Goal: Check status: Check status

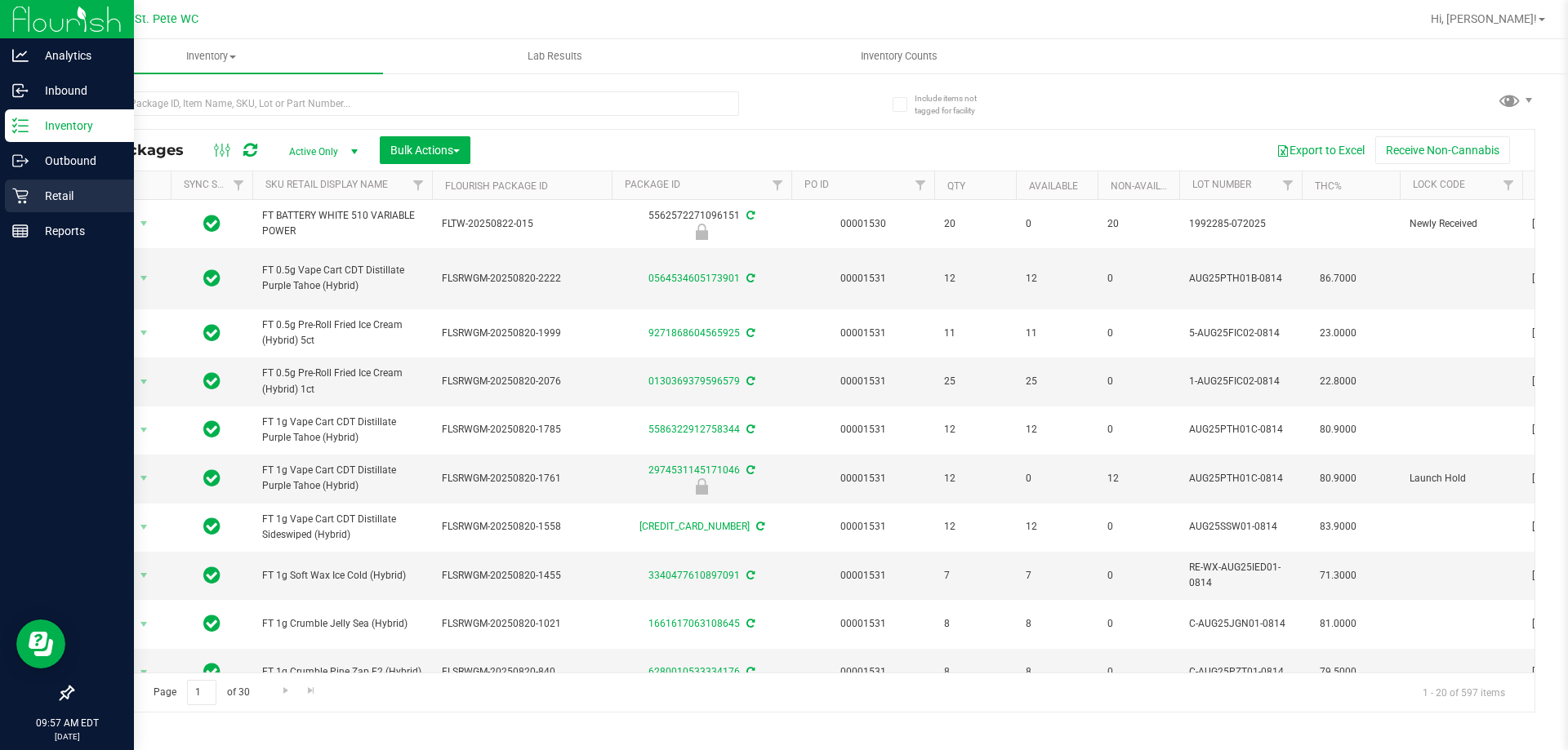
click at [32, 198] on p "Retail" at bounding box center [78, 196] width 98 height 20
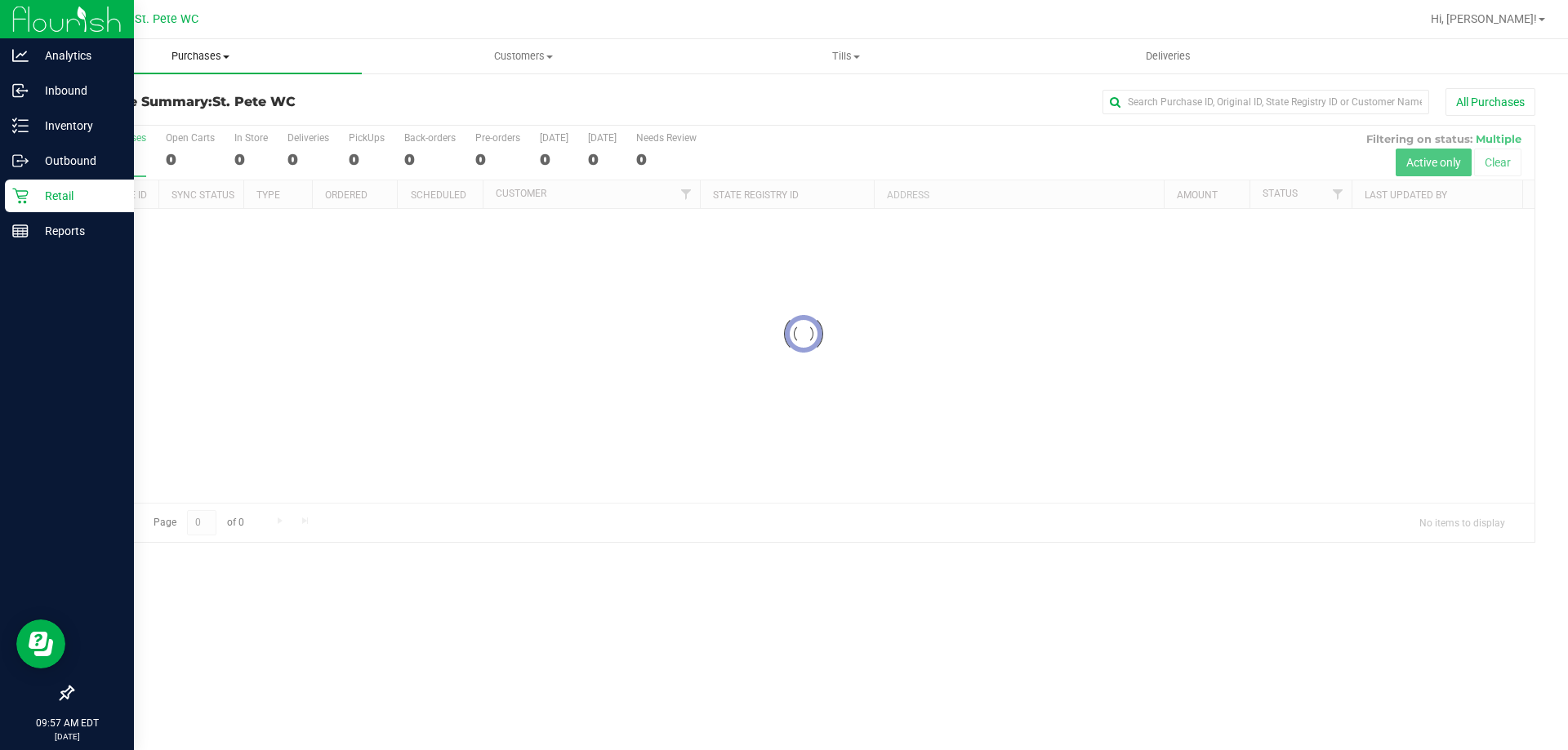
click at [186, 60] on span "Purchases" at bounding box center [200, 56] width 322 height 15
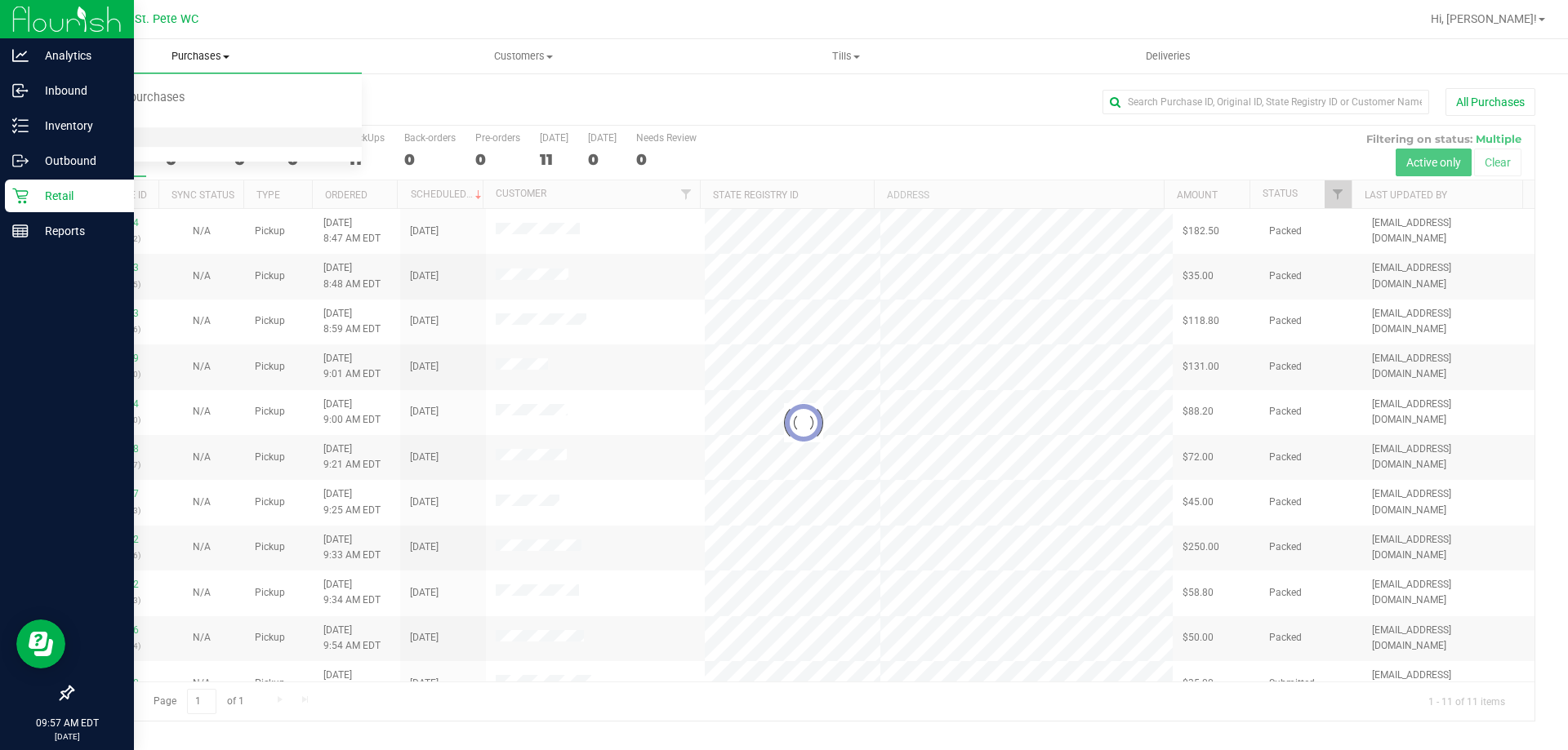
click at [168, 132] on li "All purchases" at bounding box center [200, 138] width 322 height 20
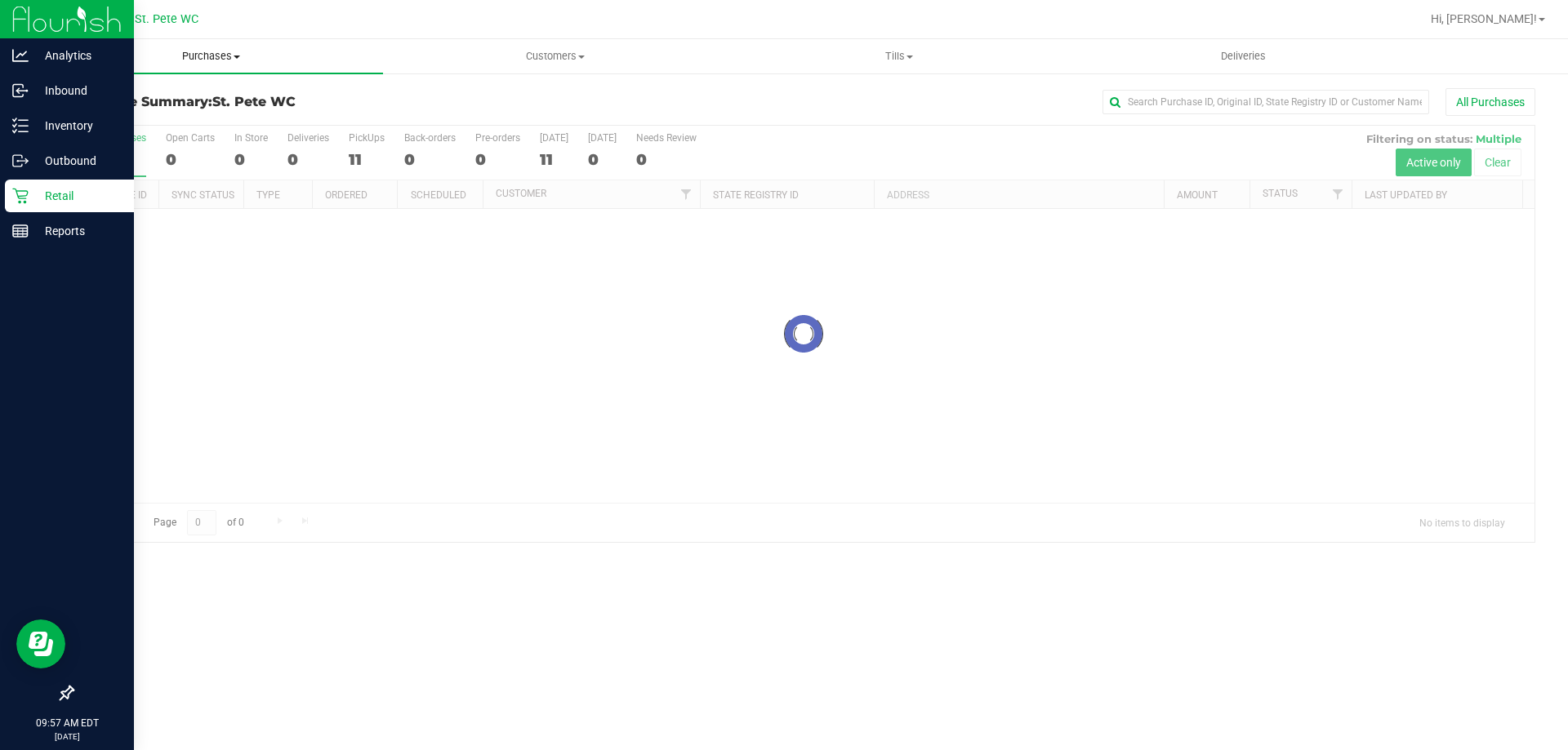
click at [215, 54] on span "Purchases" at bounding box center [211, 56] width 344 height 15
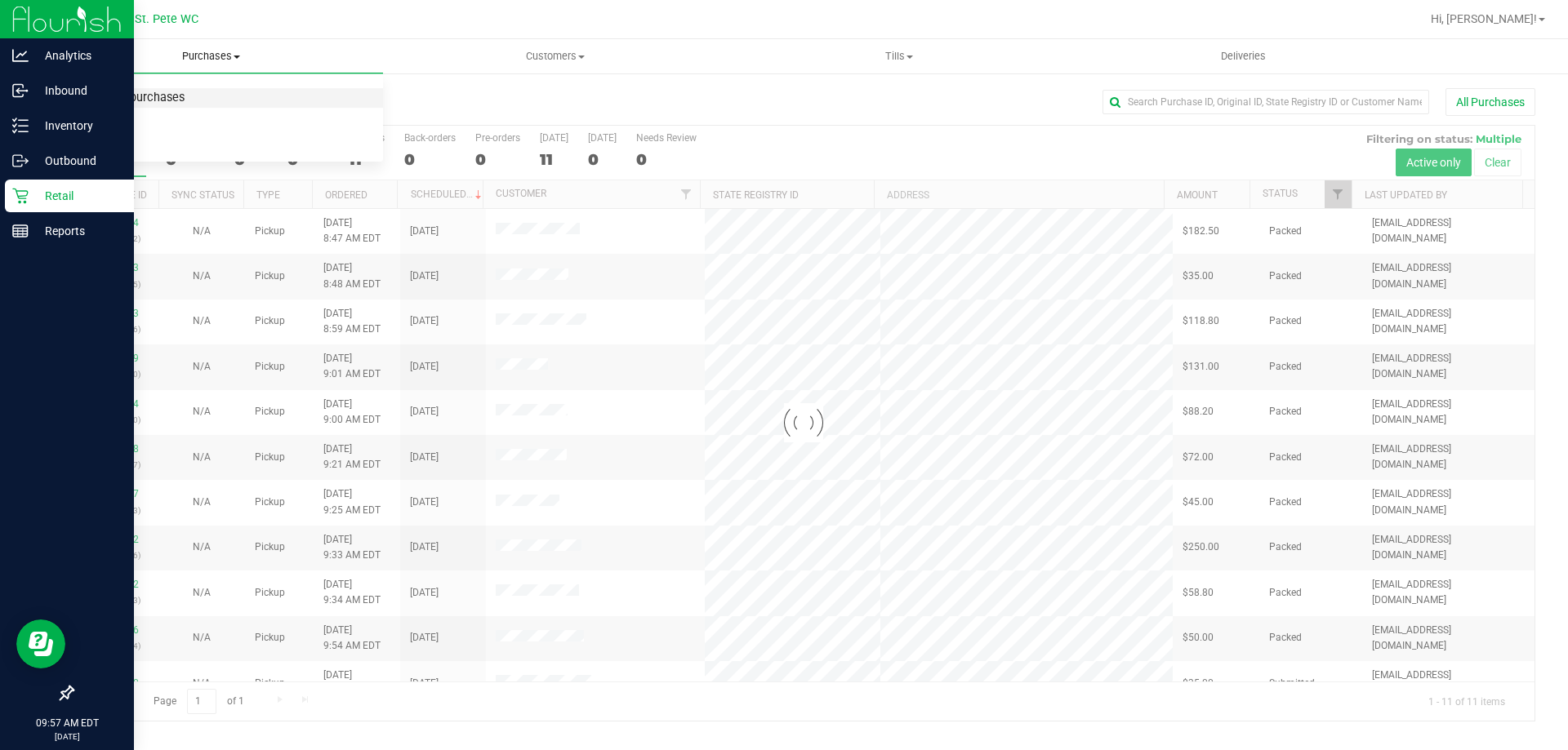
click at [198, 101] on span "Summary of purchases" at bounding box center [123, 98] width 168 height 14
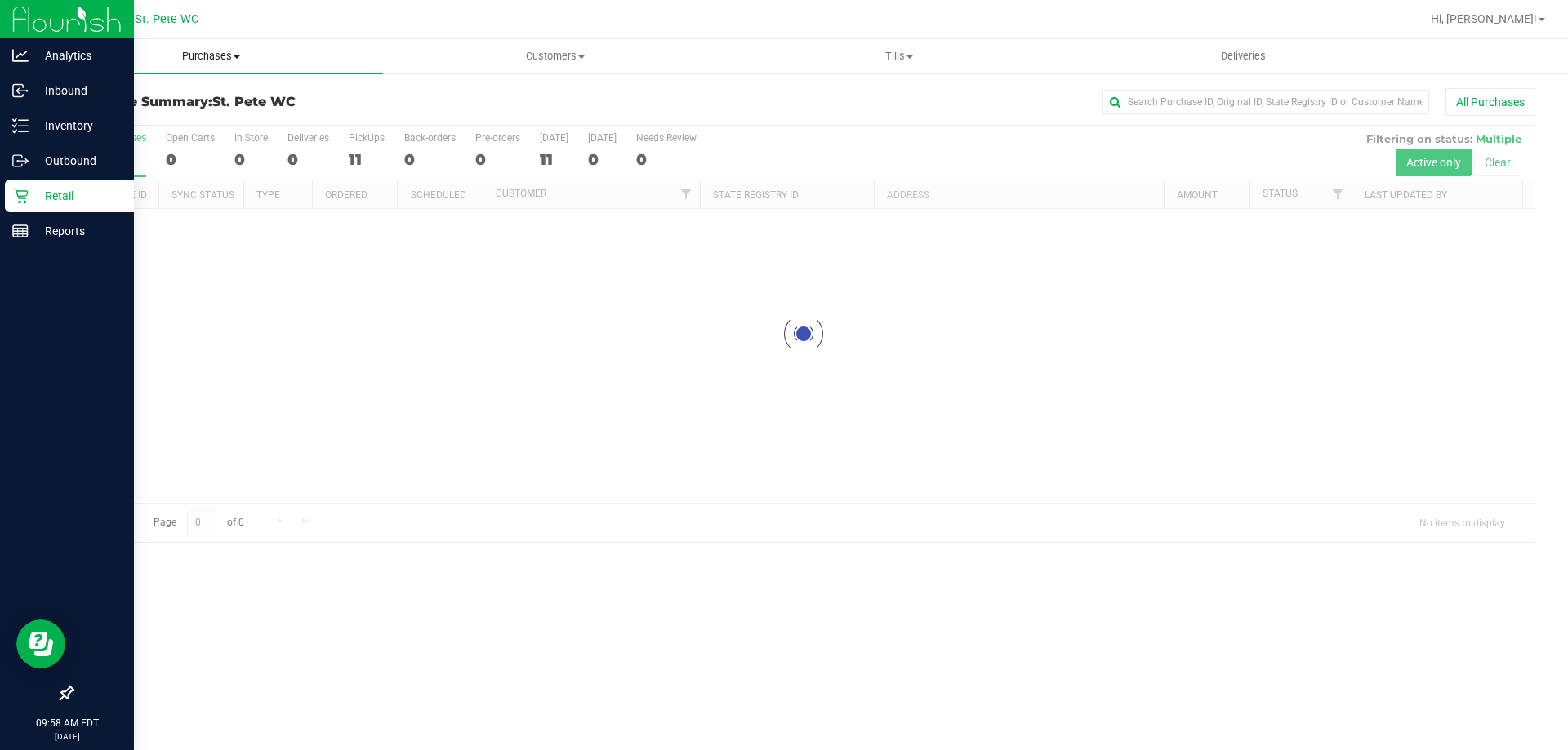
click at [189, 58] on span "Purchases" at bounding box center [211, 56] width 344 height 15
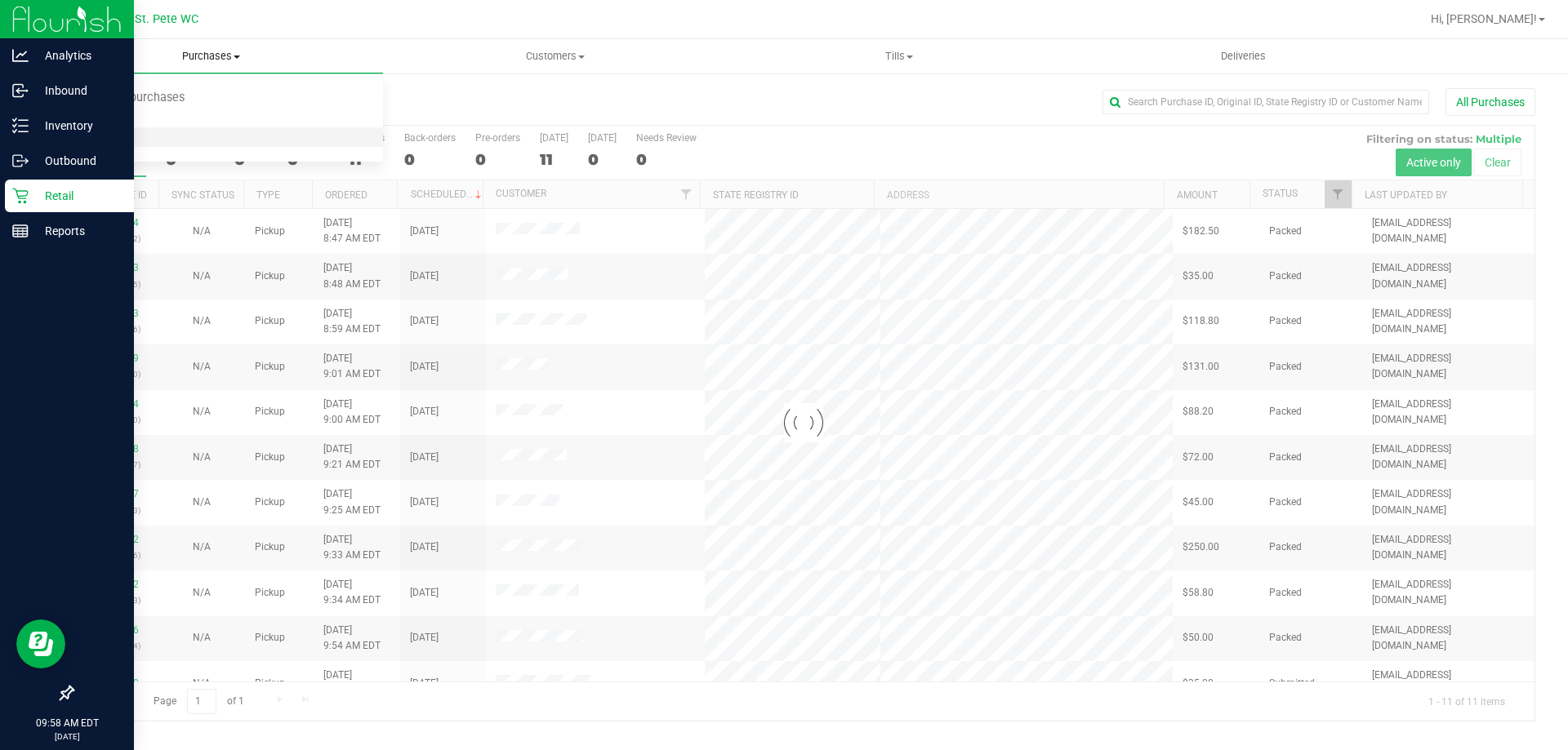
click at [162, 134] on li "All purchases" at bounding box center [211, 138] width 344 height 20
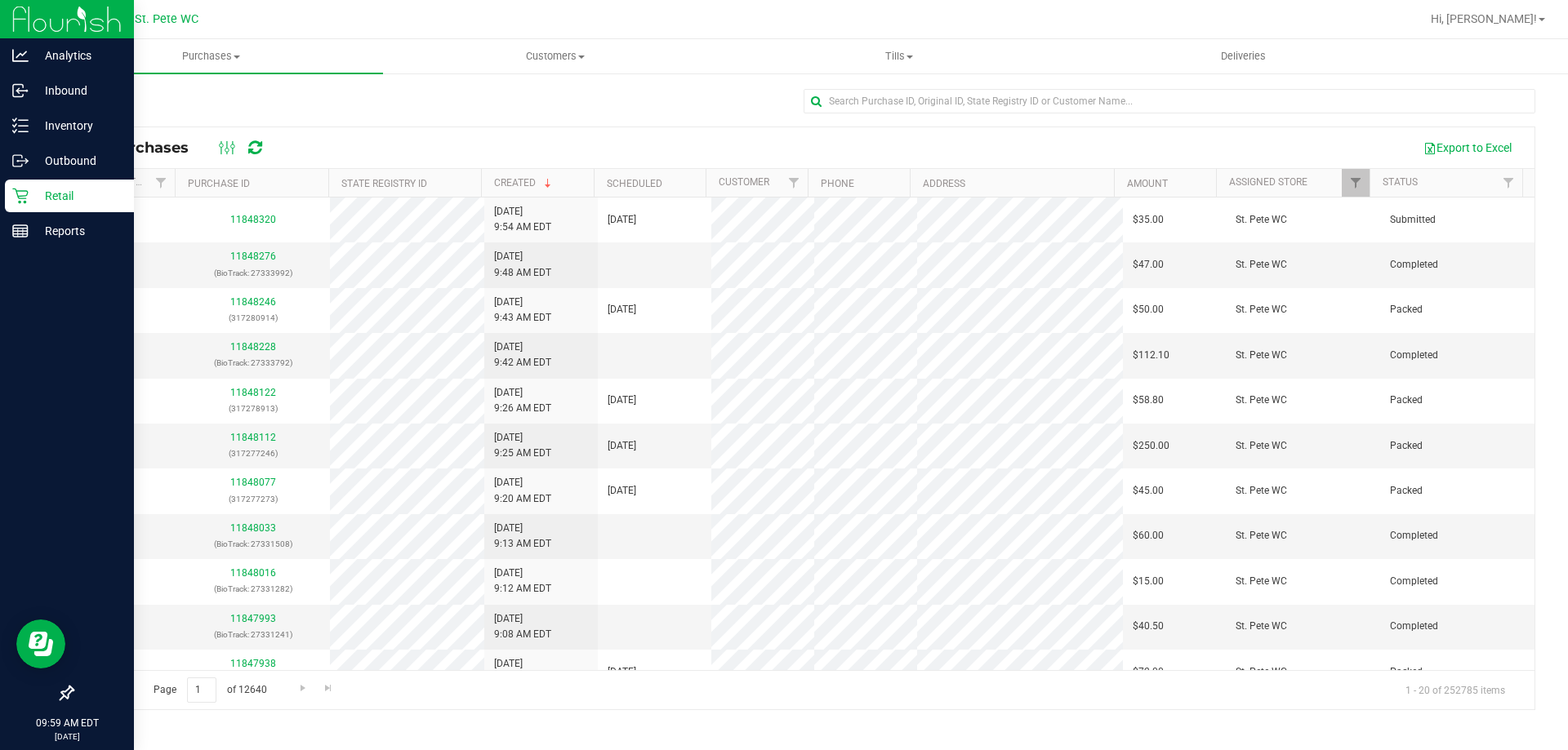
click at [35, 196] on p "Retail" at bounding box center [78, 196] width 98 height 20
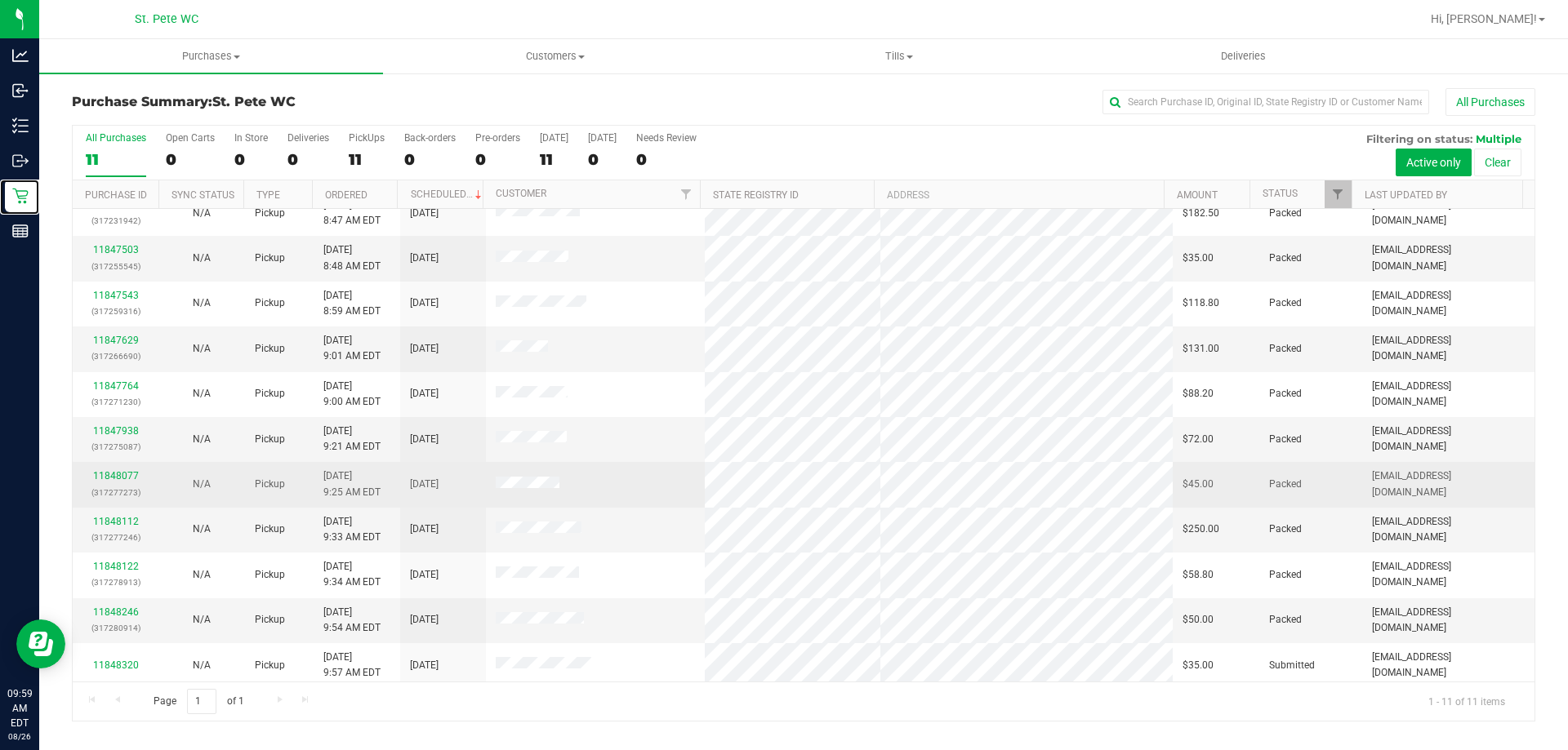
scroll to position [23, 0]
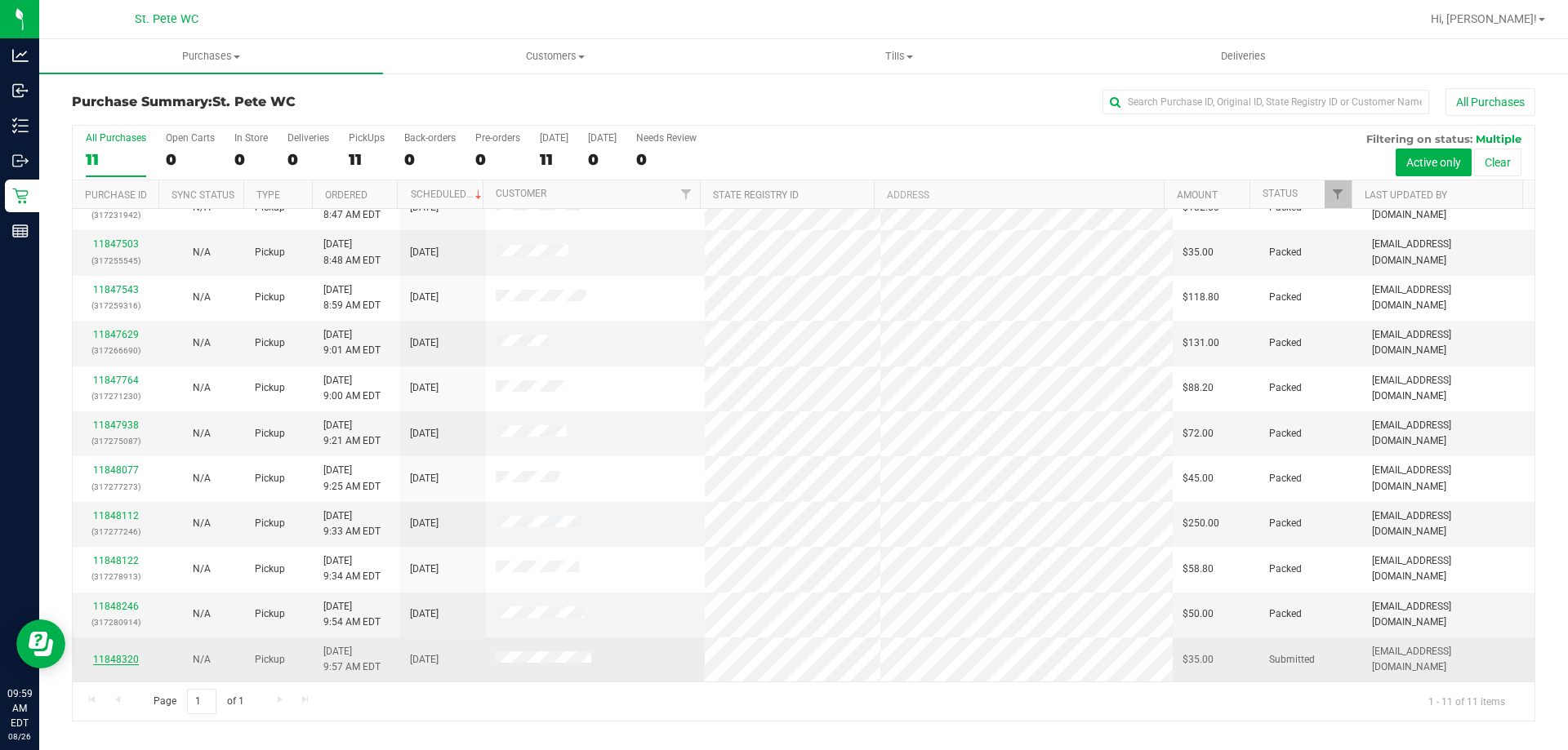
click at [118, 659] on link "11848320" at bounding box center [115, 660] width 46 height 11
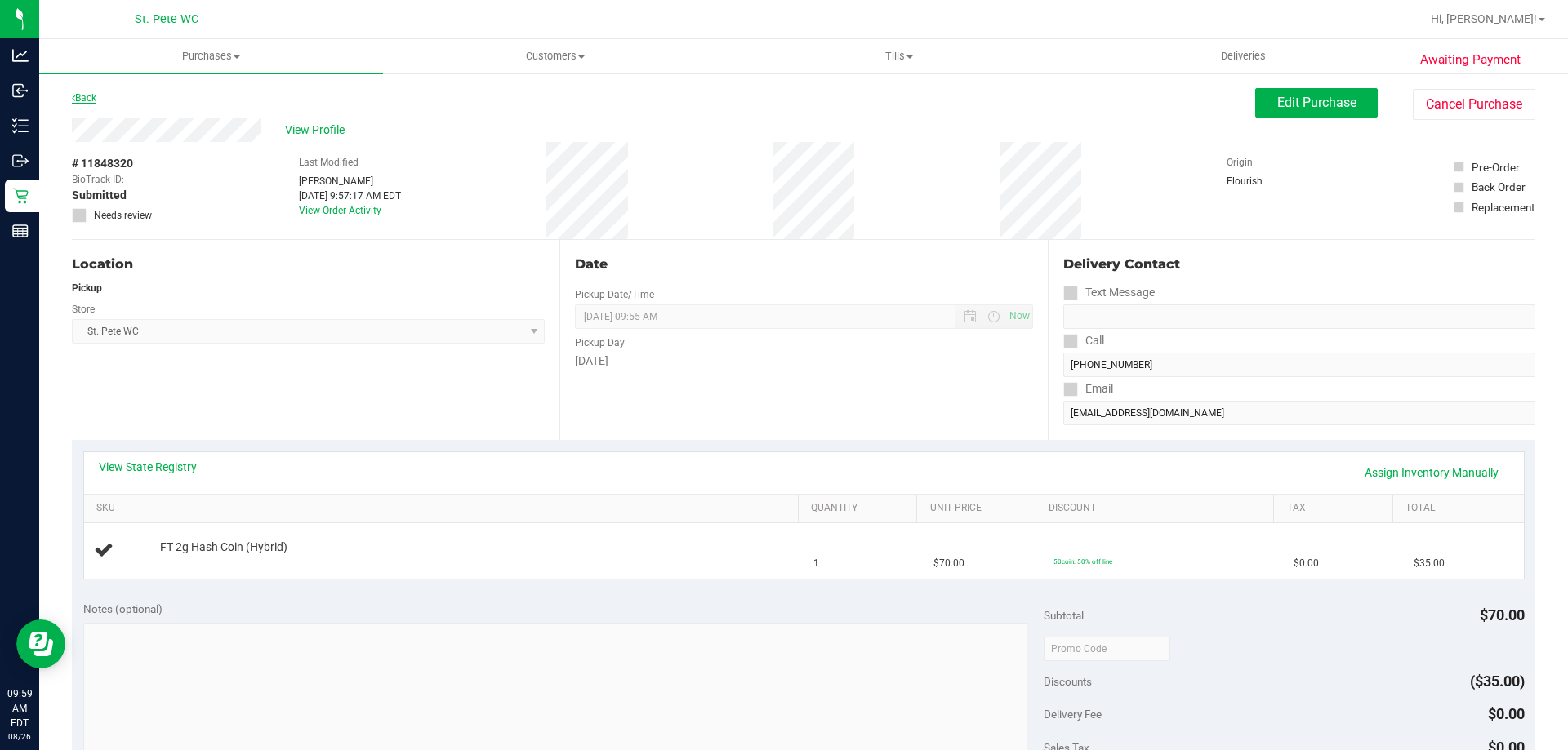
click at [81, 93] on link "Back" at bounding box center [84, 98] width 24 height 11
